Goal: Information Seeking & Learning: Learn about a topic

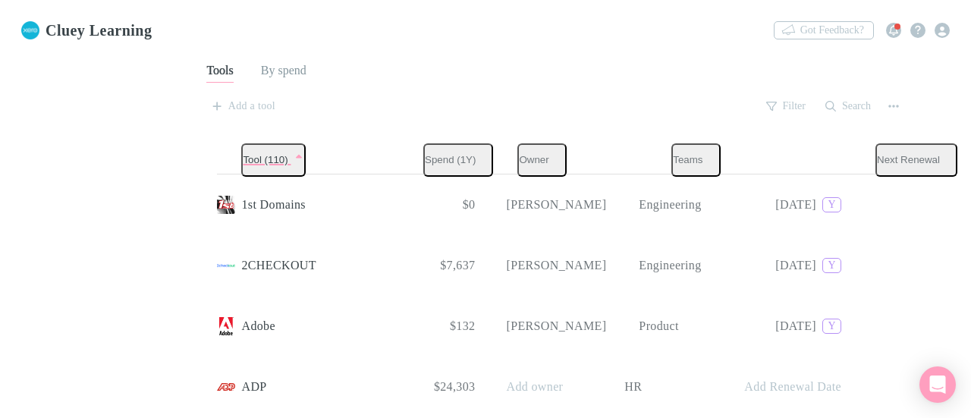
click at [68, 141] on link "SaaS Audit" at bounding box center [60, 132] width 102 height 17
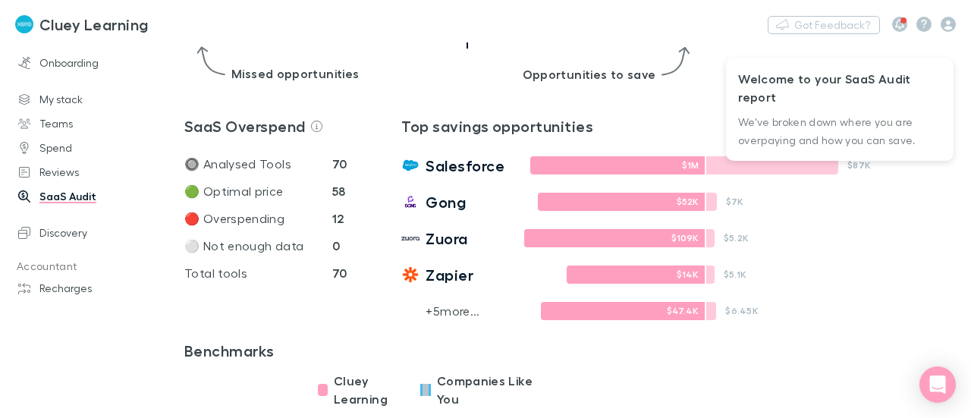
scroll to position [359, 0]
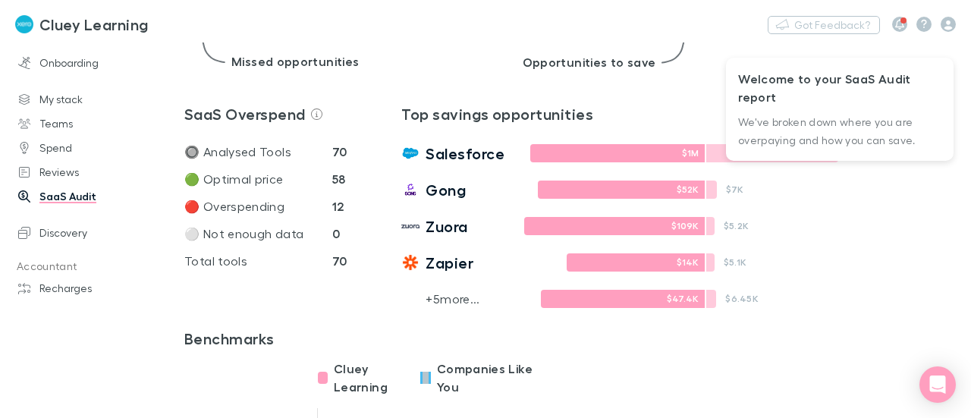
click at [442, 302] on p "+ 5 more..." at bounding box center [452, 299] width 54 height 18
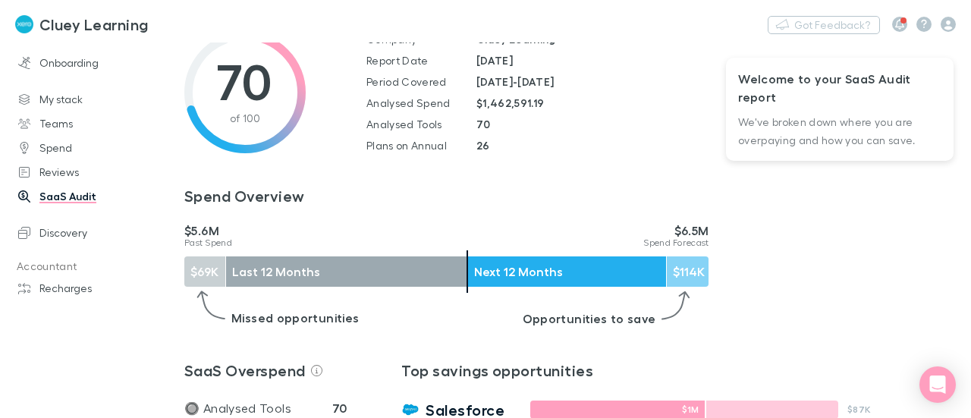
scroll to position [0, 0]
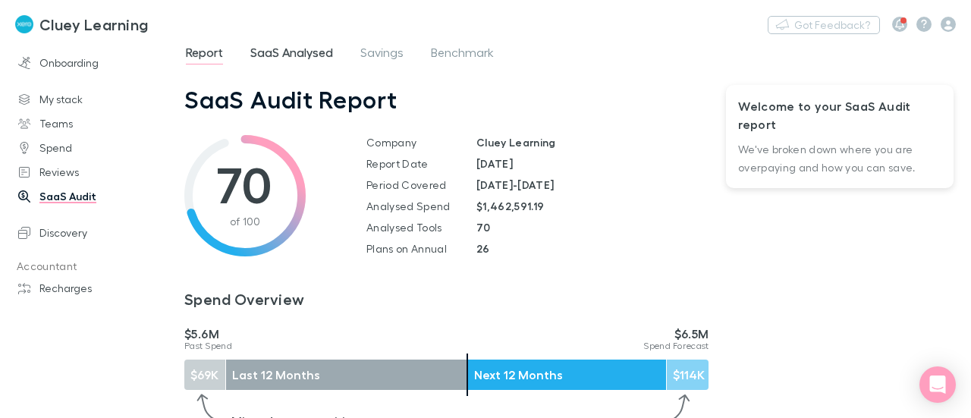
click at [315, 54] on span "SaaS Analysed" at bounding box center [291, 55] width 83 height 20
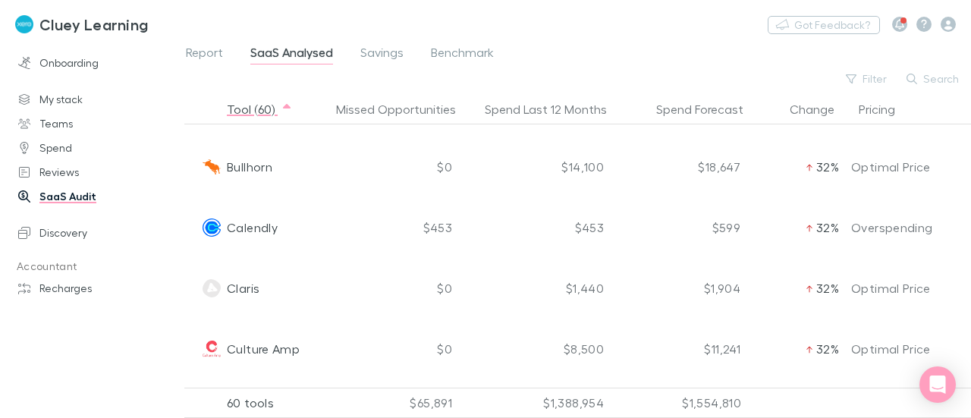
scroll to position [483, 0]
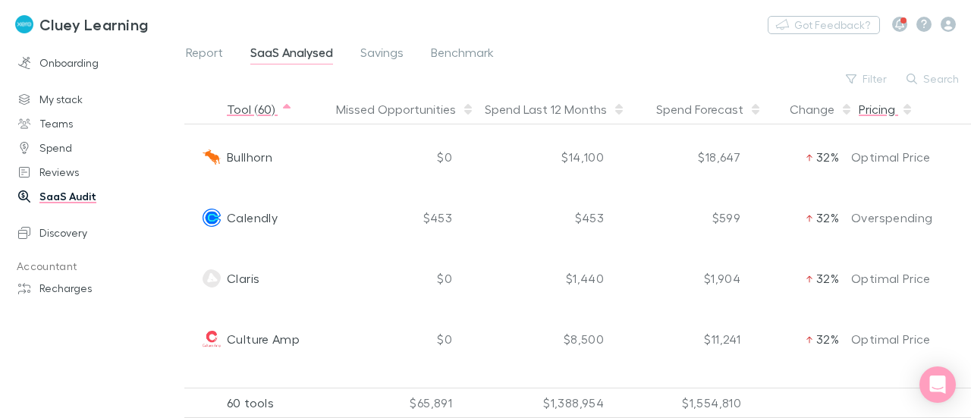
click at [887, 104] on button "Pricing" at bounding box center [885, 109] width 55 height 30
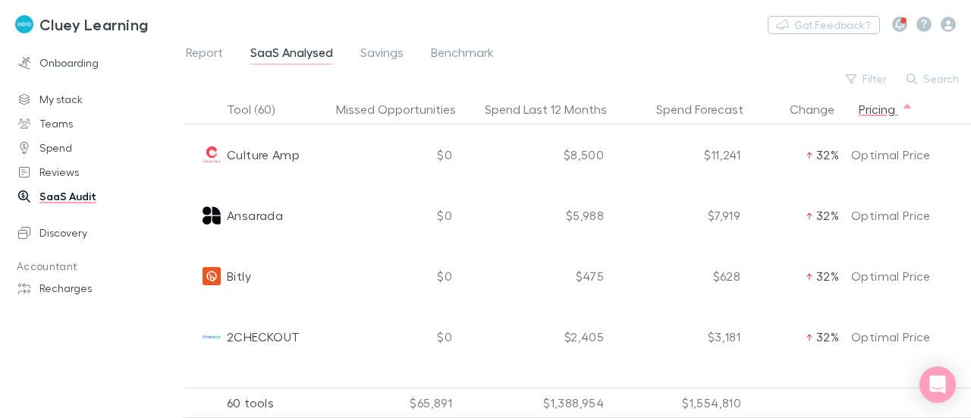
scroll to position [0, 0]
click at [880, 102] on button "Pricing" at bounding box center [885, 109] width 55 height 30
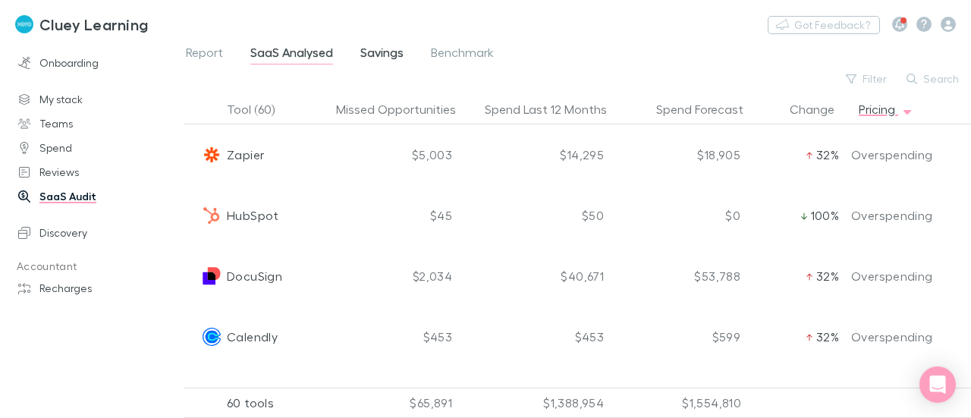
click at [374, 54] on span "Savings" at bounding box center [381, 55] width 43 height 20
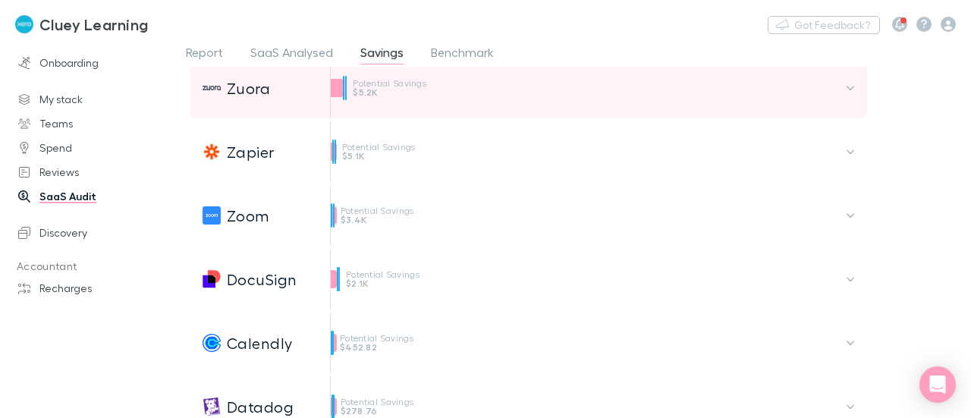
scroll to position [217, 0]
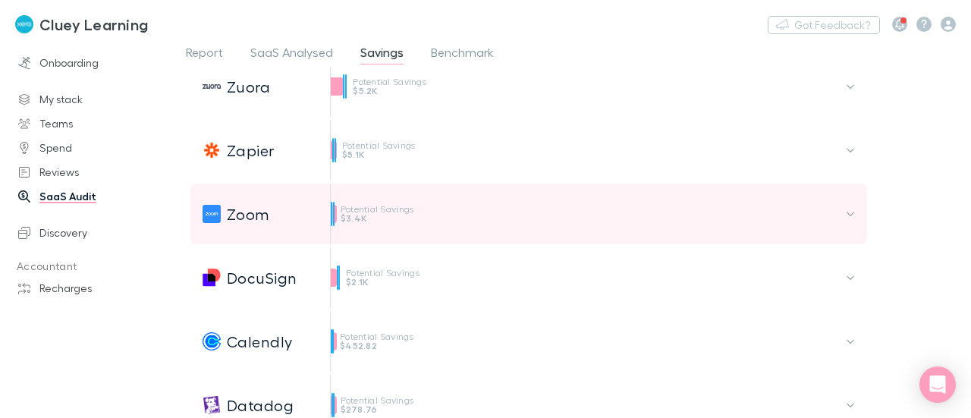
click at [853, 212] on icon at bounding box center [849, 214] width 9 height 11
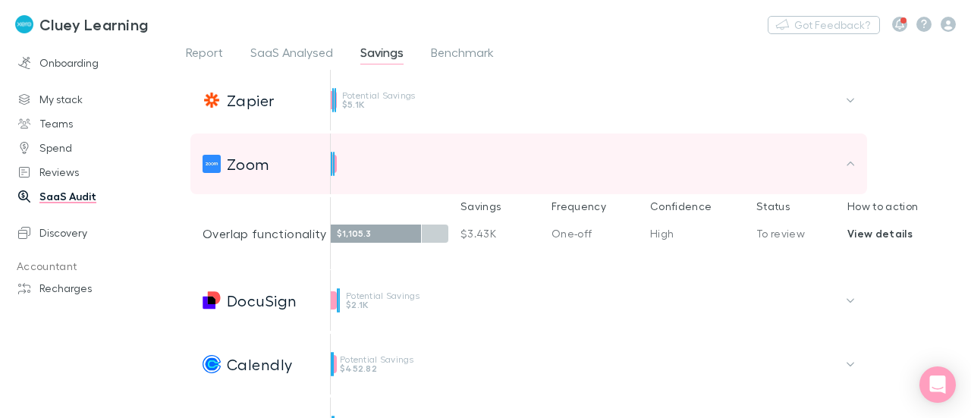
scroll to position [268, 0]
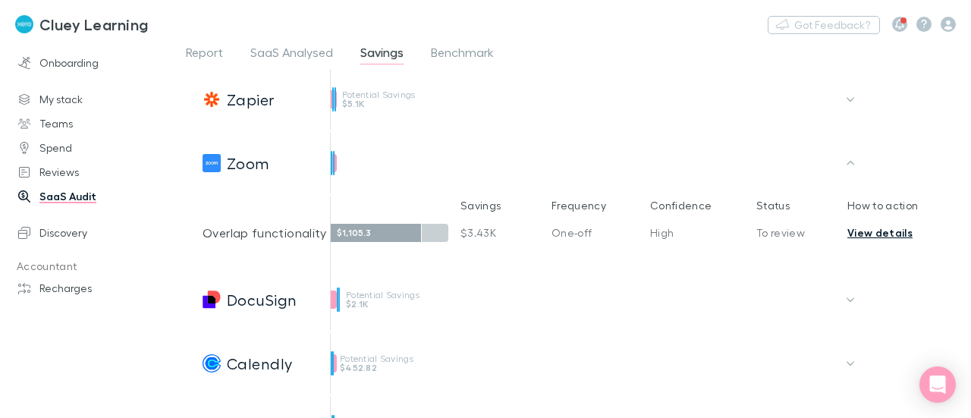
click at [877, 231] on link "View details" at bounding box center [879, 232] width 65 height 13
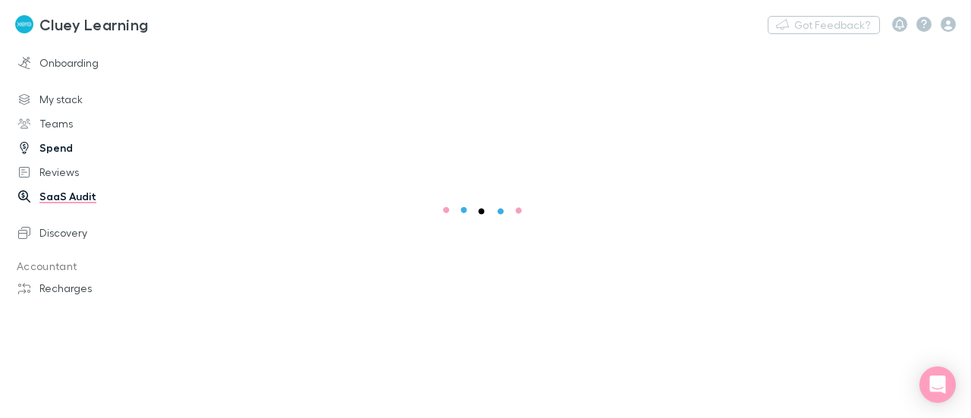
click at [54, 144] on link "Spend" at bounding box center [98, 148] width 190 height 24
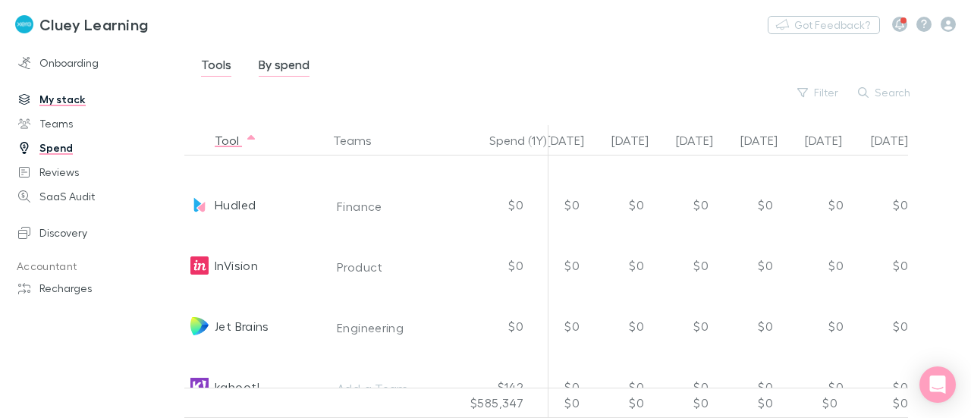
scroll to position [3327, 801]
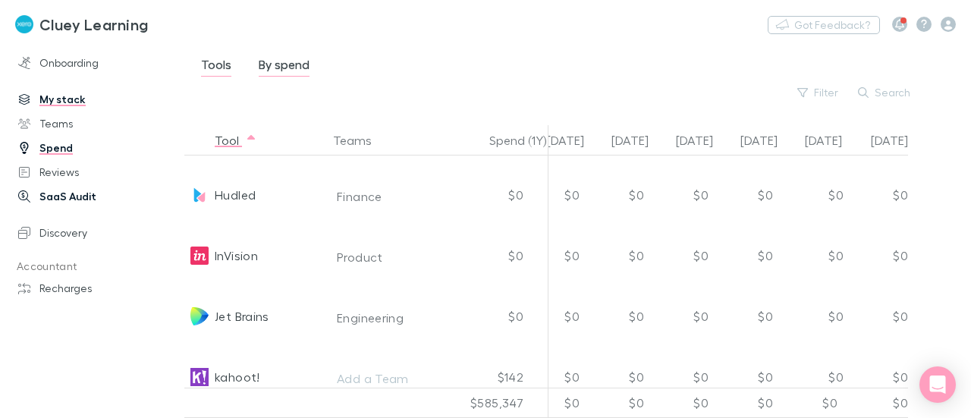
click at [71, 191] on link "SaaS Audit" at bounding box center [98, 196] width 190 height 24
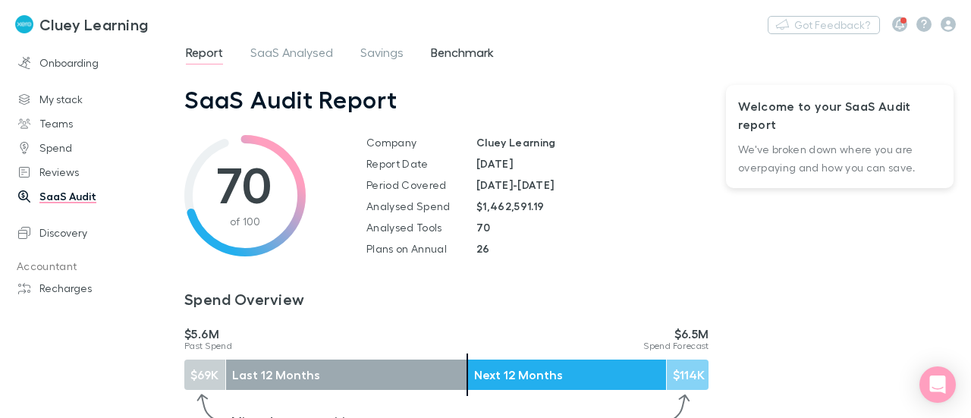
click at [476, 60] on span "Benchmark" at bounding box center [462, 55] width 63 height 20
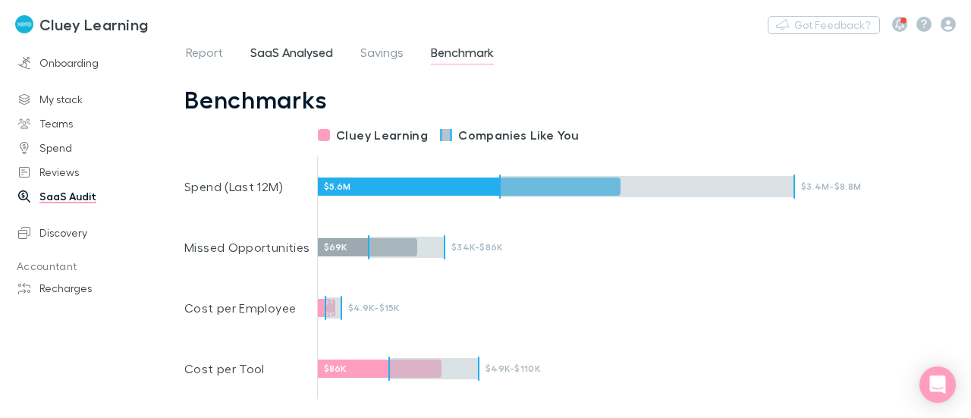
click at [294, 58] on span "SaaS Analysed" at bounding box center [291, 55] width 83 height 20
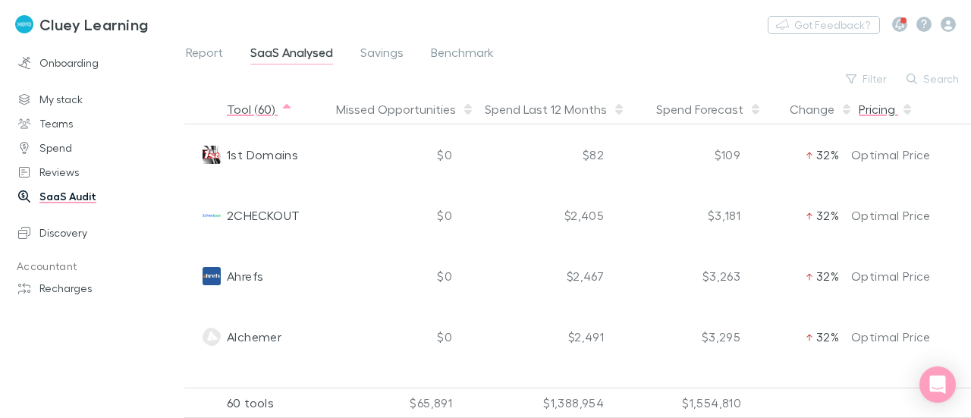
click at [872, 120] on button "Pricing" at bounding box center [885, 109] width 55 height 30
click at [886, 110] on button "Pricing" at bounding box center [885, 109] width 55 height 30
